Goal: Task Accomplishment & Management: Use online tool/utility

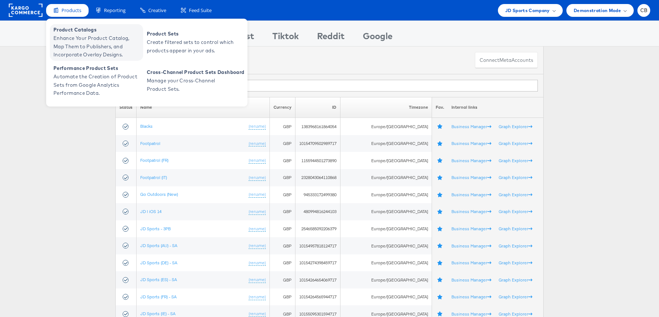
click at [79, 36] on span "Enhance Your Product Catalog, Map Them to Publishers, and Incorporate Overlay D…" at bounding box center [97, 46] width 88 height 25
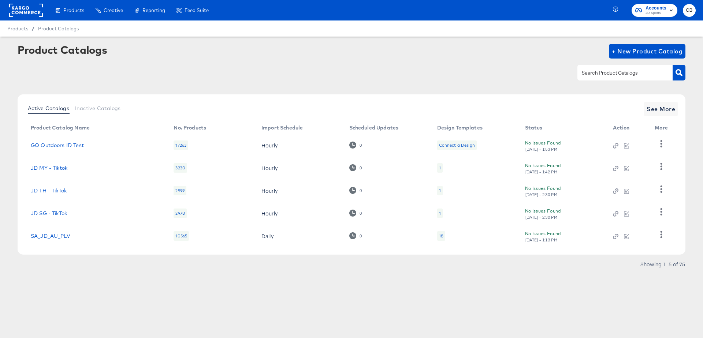
click at [599, 68] on div at bounding box center [624, 72] width 95 height 15
type input "main"
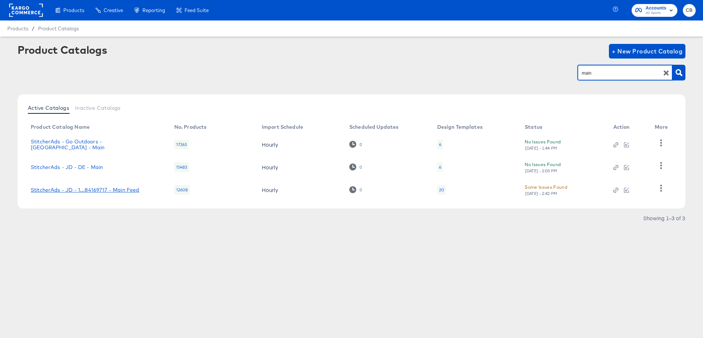
click at [92, 190] on div "StitcherAds - JD - 1...84169717 - Main Feed" at bounding box center [85, 190] width 108 height 6
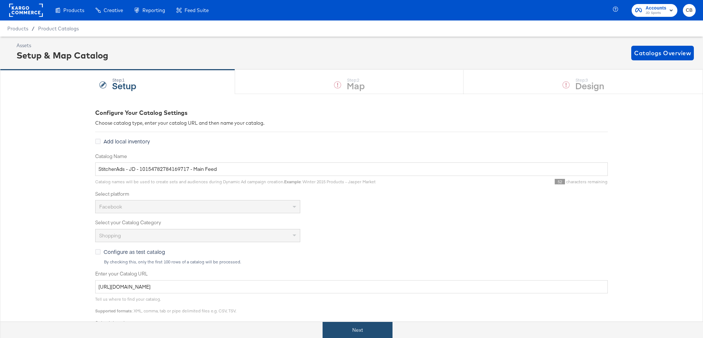
click at [343, 327] on button "Next" at bounding box center [357, 330] width 70 height 16
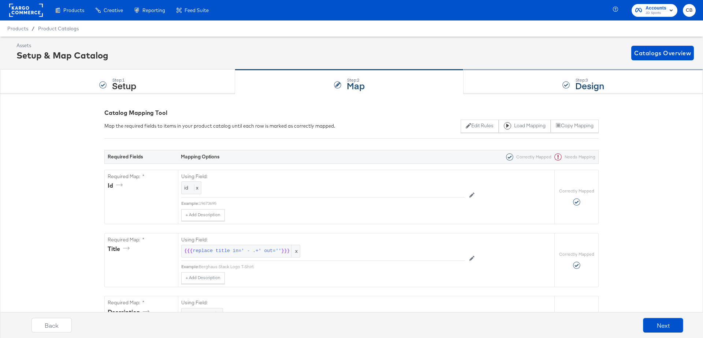
click at [478, 82] on div "Step: 3 Design" at bounding box center [582, 82] width 239 height 24
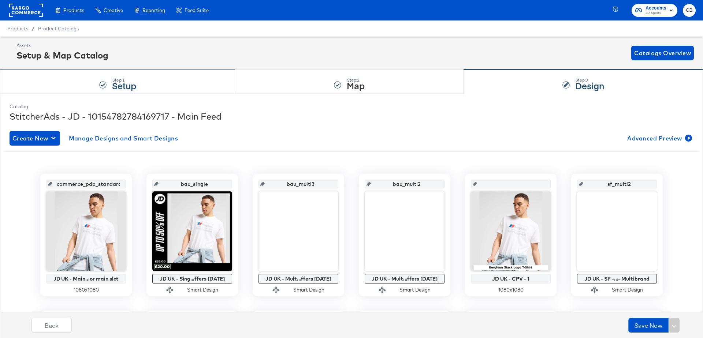
click at [64, 81] on div "Step: 1 Setup" at bounding box center [117, 82] width 235 height 24
